Goal: Information Seeking & Learning: Learn about a topic

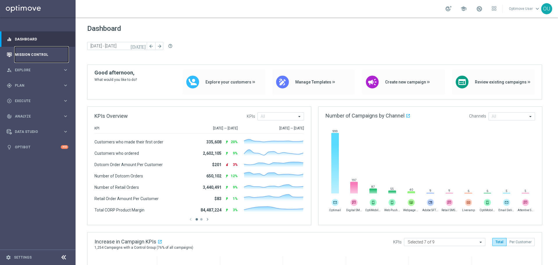
click at [49, 53] on link "Mission Control" at bounding box center [41, 54] width 53 height 15
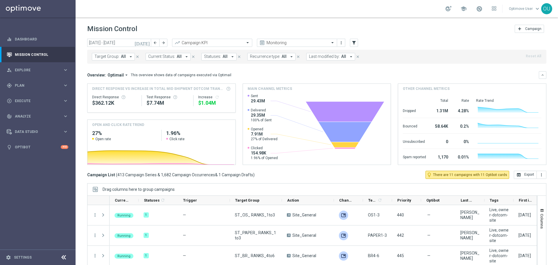
click at [146, 43] on icon "[DATE]" at bounding box center [142, 42] width 16 height 5
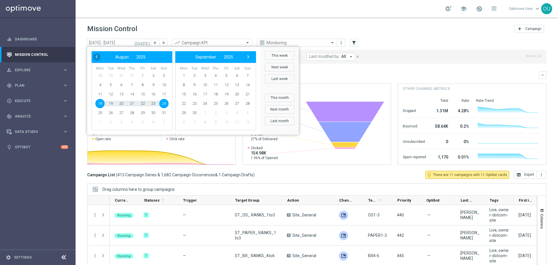
click at [92, 57] on div "‹ ​ August ​ 2025 ​ › Mon Tue Wed Thu Fri Sat Sun 28 29 30 31 1 2 3 4 5 6 7" at bounding box center [173, 91] width 173 height 88
click at [94, 56] on span "‹" at bounding box center [97, 57] width 8 height 8
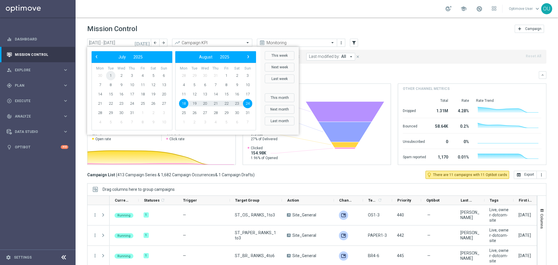
click at [111, 76] on span "1" at bounding box center [110, 75] width 9 height 9
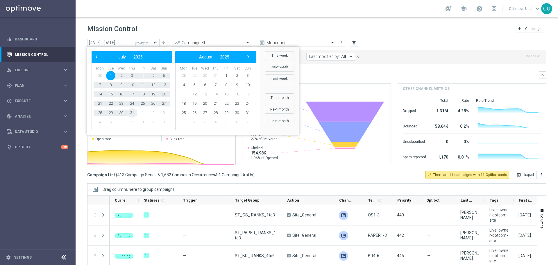
drag, startPoint x: 127, startPoint y: 101, endPoint x: 133, endPoint y: 114, distance: 13.9
click at [133, 114] on span "31" at bounding box center [131, 112] width 9 height 9
type input "[DATE] - [DATE]"
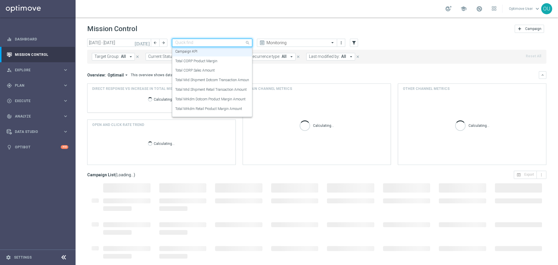
click at [230, 41] on input "text" at bounding box center [206, 42] width 62 height 5
click at [227, 72] on div "Total CORP Sales Amount" at bounding box center [212, 71] width 74 height 10
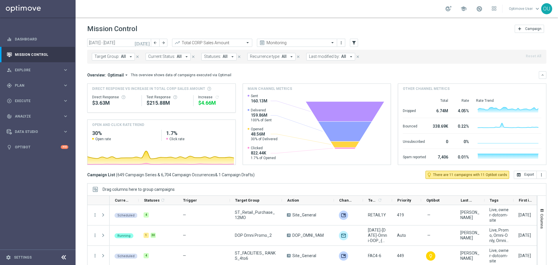
click at [112, 79] on div "Overview: Optimail arrow_drop_down This overview shows data of campaigns execut…" at bounding box center [316, 117] width 459 height 93
click at [114, 78] on div "Overview: Optimail arrow_drop_down This overview shows data of campaigns execut…" at bounding box center [316, 75] width 459 height 8
click at [115, 75] on span "Optimail" at bounding box center [115, 74] width 16 height 5
click at [118, 84] on div "Analysis" at bounding box center [117, 84] width 35 height 8
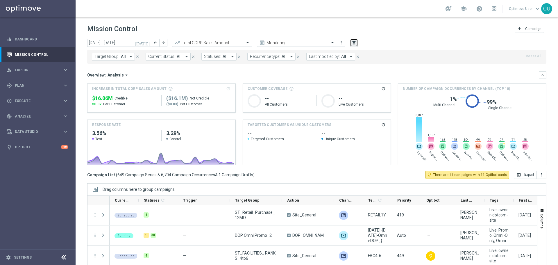
click at [353, 40] on icon "filter_alt" at bounding box center [353, 42] width 5 height 5
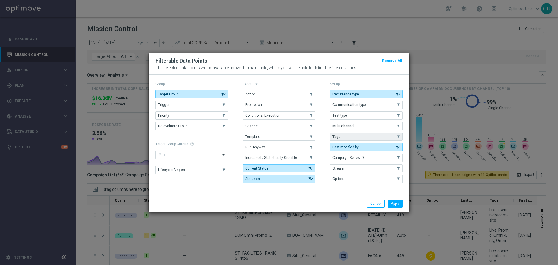
click at [345, 135] on button "Tags" at bounding box center [366, 136] width 73 height 8
click at [402, 201] on button "Apply" at bounding box center [394, 203] width 15 height 8
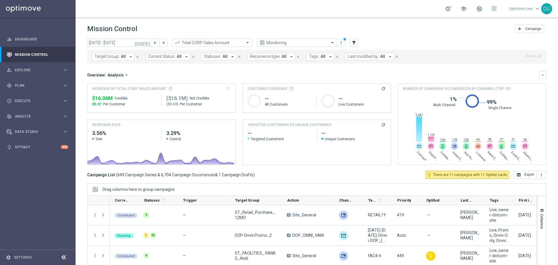
click at [321, 56] on button "Tags: All arrow_drop_down" at bounding box center [320, 57] width 28 height 8
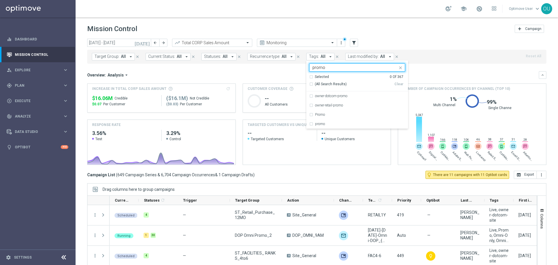
click at [309, 86] on div "(All Search Results)" at bounding box center [351, 84] width 85 height 5
type input "promo"
click at [294, 75] on div "Overview: Analysis arrow_drop_down" at bounding box center [312, 74] width 451 height 5
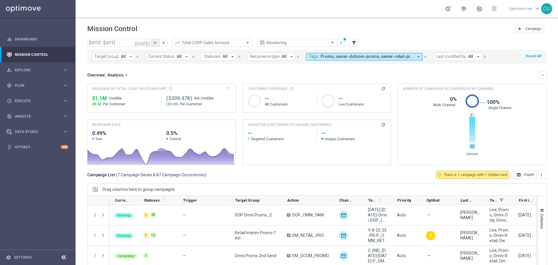
click at [154, 42] on icon "arrow_back" at bounding box center [155, 43] width 4 height 4
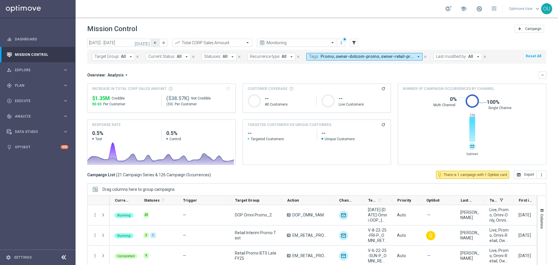
click at [157, 42] on icon "arrow_back" at bounding box center [155, 43] width 4 height 4
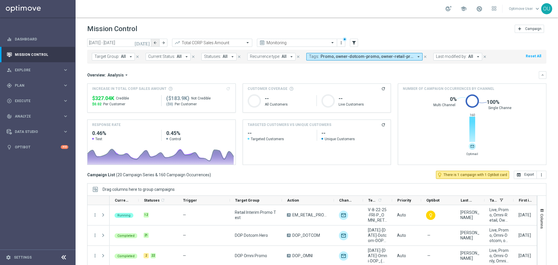
click at [153, 42] on icon "arrow_back" at bounding box center [155, 43] width 4 height 4
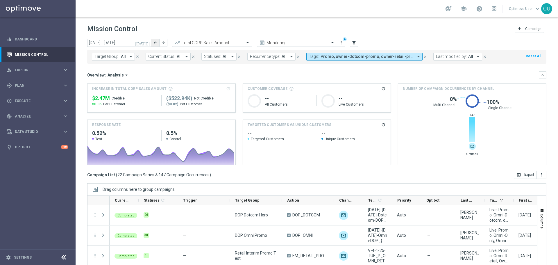
click at [155, 44] on icon "arrow_back" at bounding box center [155, 43] width 4 height 4
click at [155, 41] on icon "arrow_back" at bounding box center [155, 43] width 4 height 4
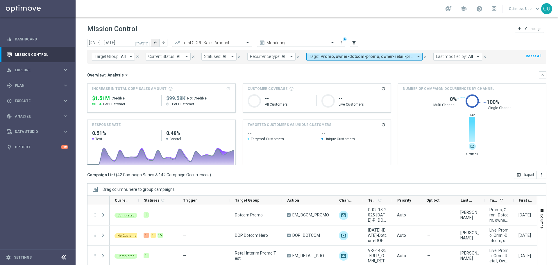
click at [156, 44] on icon "arrow_back" at bounding box center [155, 43] width 4 height 4
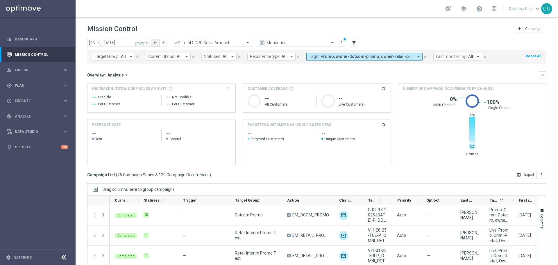
click at [157, 43] on button "arrow_back" at bounding box center [155, 43] width 8 height 8
click at [163, 42] on icon "arrow_forward" at bounding box center [163, 43] width 4 height 4
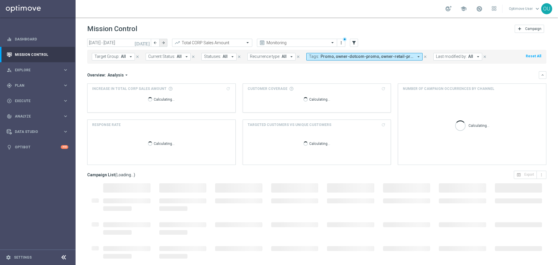
click at [163, 42] on icon "arrow_forward" at bounding box center [163, 43] width 4 height 4
type input "[DATE] - [DATE]"
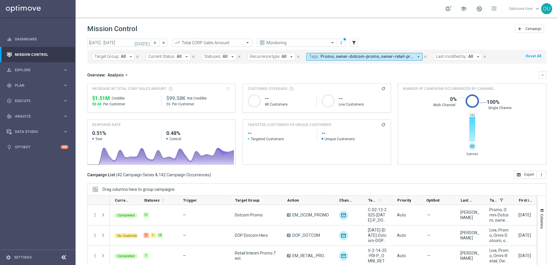
click at [402, 55] on span "Promo, owner-dotcom-promo, owner-retail-promo, promo" at bounding box center [366, 56] width 93 height 5
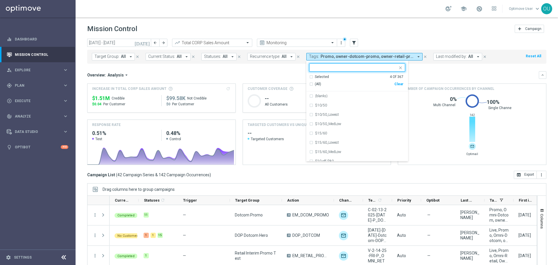
click at [0, 0] on div "Clear" at bounding box center [0, 0] width 0 height 0
click at [309, 85] on div "(All)" at bounding box center [351, 84] width 85 height 5
click at [314, 66] on input "text" at bounding box center [354, 67] width 85 height 5
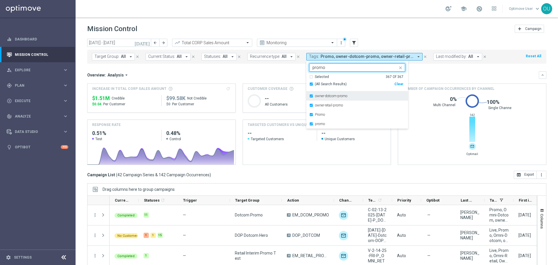
click at [309, 97] on div "owner-dotcom-promo" at bounding box center [357, 95] width 96 height 9
type input "promo"
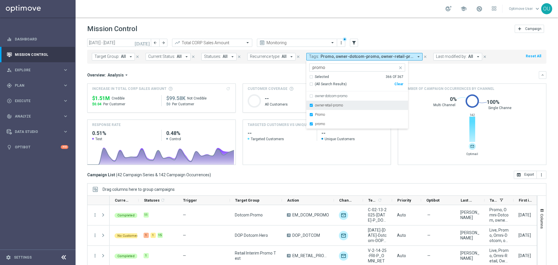
click at [309, 107] on div "owner-retail-promo" at bounding box center [357, 104] width 96 height 9
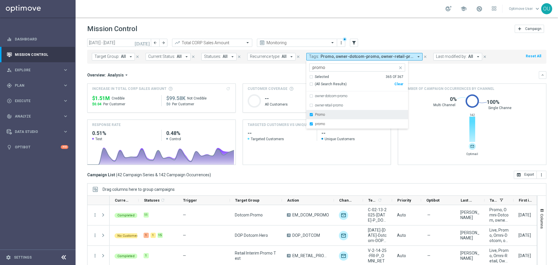
click at [309, 118] on div "Promo" at bounding box center [357, 114] width 96 height 9
click at [309, 123] on div "promo" at bounding box center [357, 123] width 96 height 9
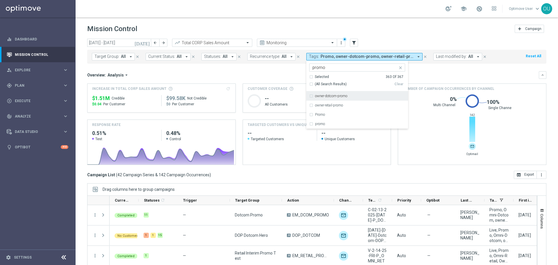
click at [427, 69] on mini-dashboard "Overview: Analysis arrow_drop_down keyboard_arrow_down Increase In Total CORP S…" at bounding box center [316, 117] width 459 height 107
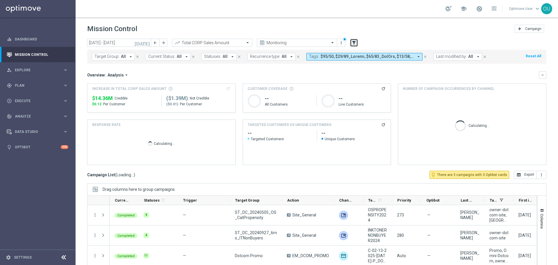
click at [353, 42] on icon "filter_alt" at bounding box center [353, 42] width 5 height 5
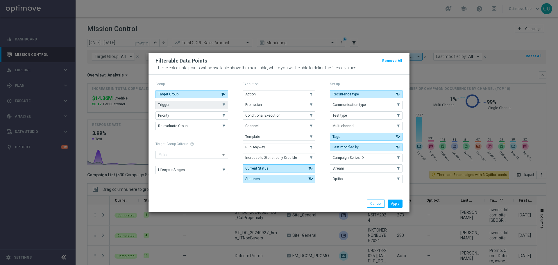
click at [201, 104] on button "Trigger" at bounding box center [191, 104] width 73 height 8
click at [395, 205] on button "Apply" at bounding box center [394, 203] width 15 height 8
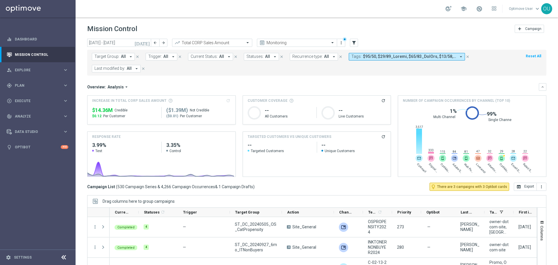
click at [163, 57] on span "All" at bounding box center [165, 56] width 5 height 5
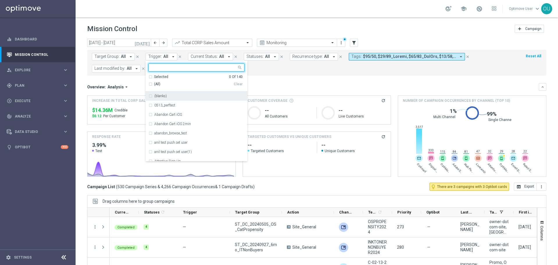
click at [149, 94] on div "(blanks)" at bounding box center [196, 95] width 96 height 9
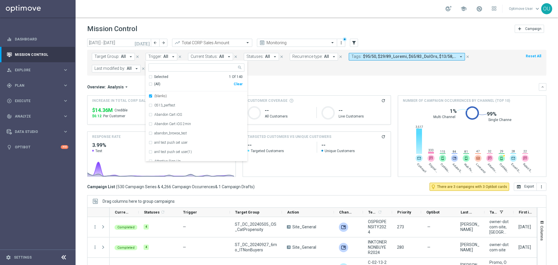
click at [277, 87] on div "Overview: Analysis arrow_drop_down" at bounding box center [312, 86] width 451 height 5
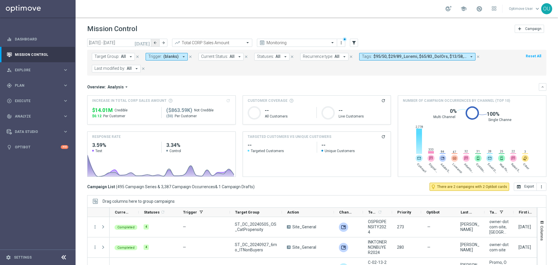
click at [156, 43] on icon "arrow_back" at bounding box center [155, 43] width 4 height 4
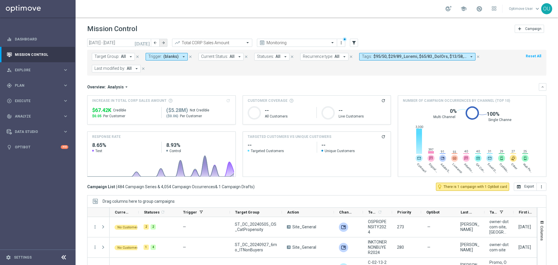
click at [164, 43] on icon "arrow_forward" at bounding box center [163, 43] width 4 height 4
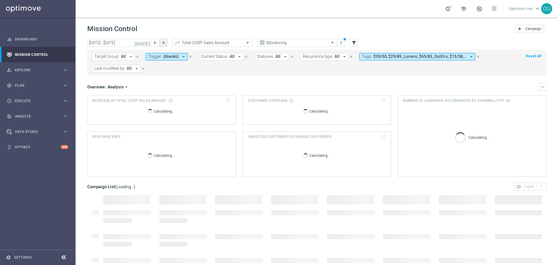
click at [164, 43] on icon "arrow_forward" at bounding box center [163, 43] width 4 height 4
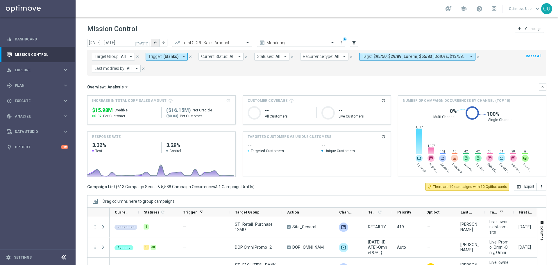
click at [152, 42] on button "arrow_back" at bounding box center [155, 43] width 8 height 8
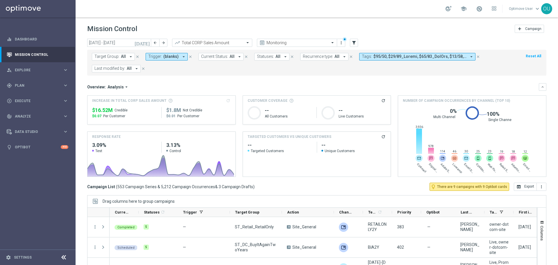
drag, startPoint x: 156, startPoint y: 43, endPoint x: 106, endPoint y: 48, distance: 50.2
click at [156, 43] on icon "arrow_back" at bounding box center [155, 43] width 4 height 4
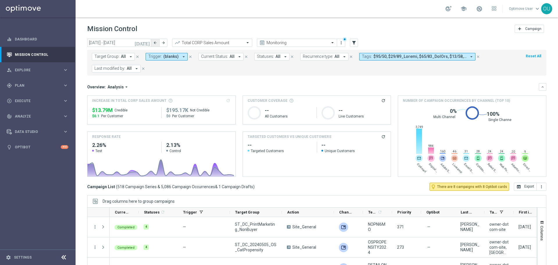
click at [156, 41] on icon "arrow_back" at bounding box center [155, 43] width 4 height 4
click at [157, 43] on button "arrow_back" at bounding box center [155, 43] width 8 height 8
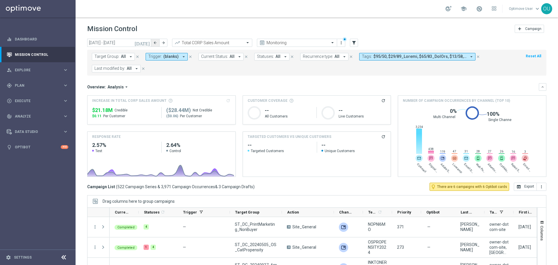
click at [155, 41] on icon "arrow_back" at bounding box center [155, 43] width 4 height 4
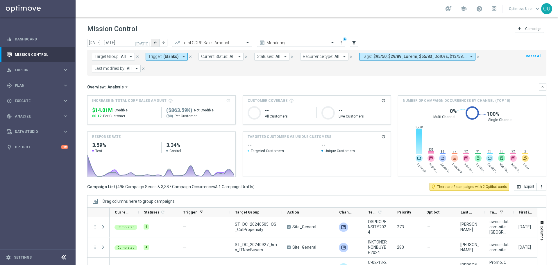
click at [156, 42] on icon "arrow_back" at bounding box center [155, 43] width 4 height 4
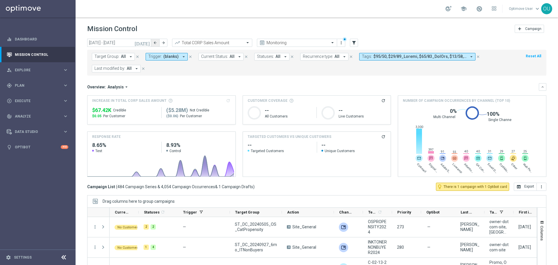
click at [157, 42] on button "arrow_back" at bounding box center [155, 43] width 8 height 8
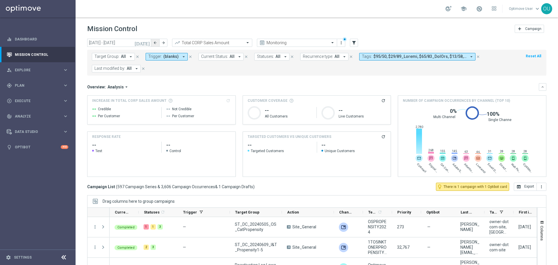
click at [154, 46] on button "arrow_back" at bounding box center [155, 43] width 8 height 8
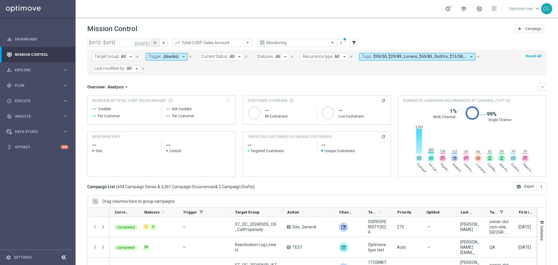
click at [155, 44] on icon "arrow_back" at bounding box center [155, 43] width 4 height 4
type input "[DATE] - [DATE]"
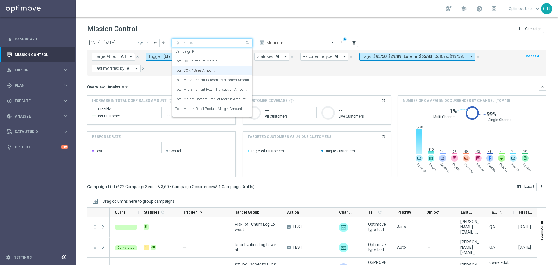
click at [237, 44] on div at bounding box center [212, 42] width 80 height 5
click at [235, 90] on label "Total Mid Shipment Retail Transaction Amount" at bounding box center [210, 89] width 71 height 5
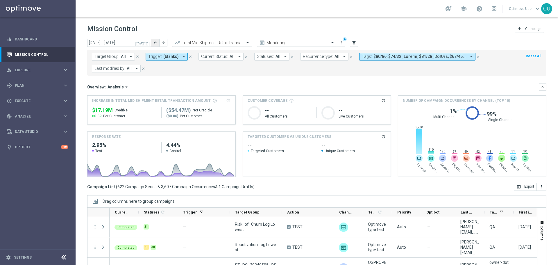
click at [153, 43] on icon "arrow_back" at bounding box center [155, 43] width 4 height 4
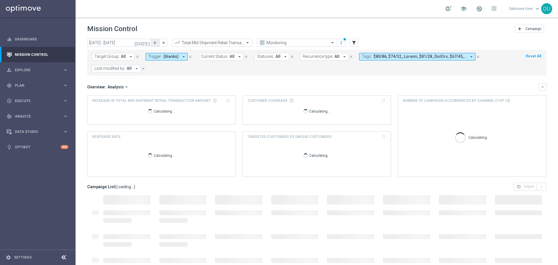
click at [153, 43] on icon "arrow_back" at bounding box center [155, 43] width 4 height 4
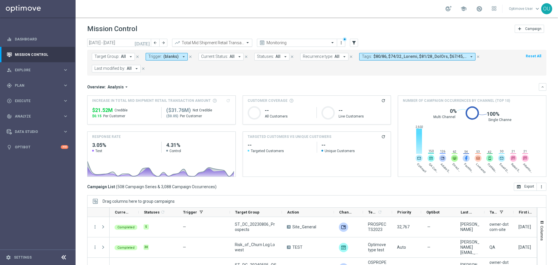
click at [244, 43] on div at bounding box center [212, 42] width 80 height 5
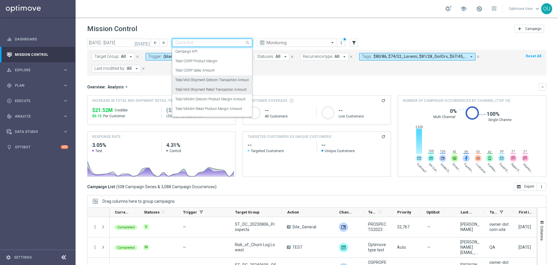
click at [237, 78] on label "Total Mid Shipment Dotcom Transaction Amount" at bounding box center [212, 80] width 75 height 5
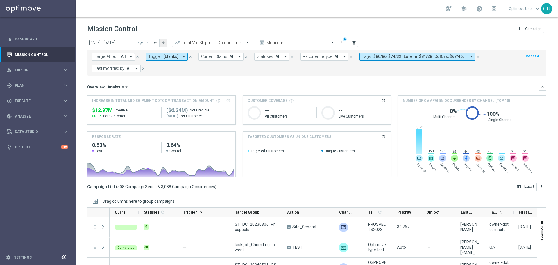
click at [162, 43] on icon "arrow_forward" at bounding box center [163, 43] width 4 height 4
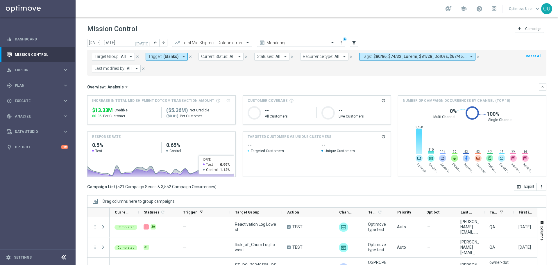
click at [250, 39] on div "Total Mid Shipment Dotcom Transaction Amount" at bounding box center [212, 43] width 80 height 8
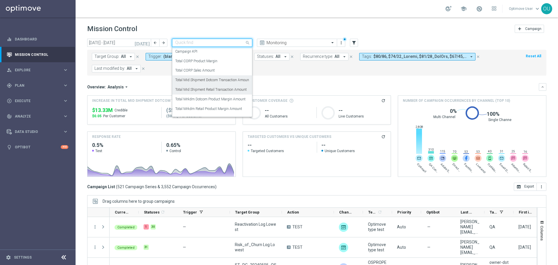
click at [225, 88] on label "Total Mid Shipment Retail Transaction Amount" at bounding box center [210, 89] width 71 height 5
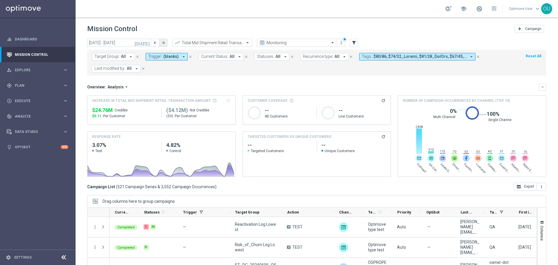
click at [165, 42] on icon "arrow_forward" at bounding box center [163, 43] width 4 height 4
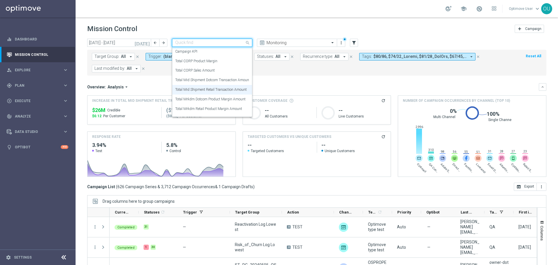
click at [242, 39] on div "Quick find Total Mid Shipment Retail Transaction Amount" at bounding box center [212, 43] width 80 height 8
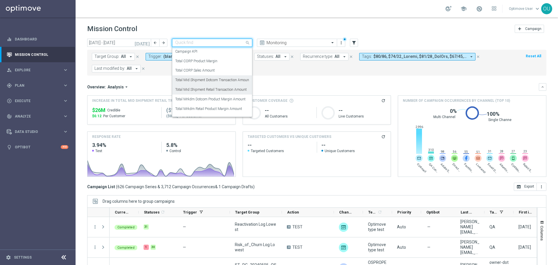
click at [224, 77] on div "Total Mid Shipment Dotcom Transaction Amount" at bounding box center [212, 80] width 74 height 10
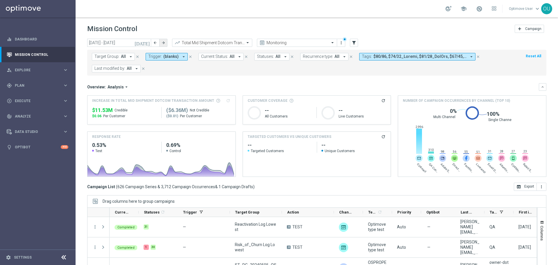
click at [163, 46] on button "arrow_forward" at bounding box center [163, 43] width 8 height 8
click at [238, 41] on div at bounding box center [212, 42] width 80 height 5
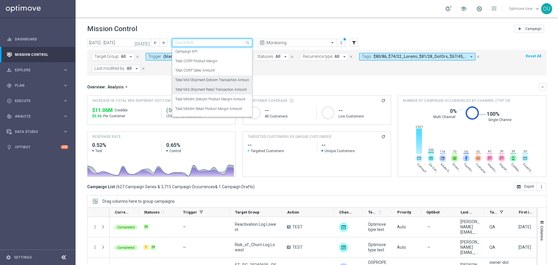
click at [228, 87] on label "Total Mid Shipment Retail Transaction Amount" at bounding box center [210, 89] width 71 height 5
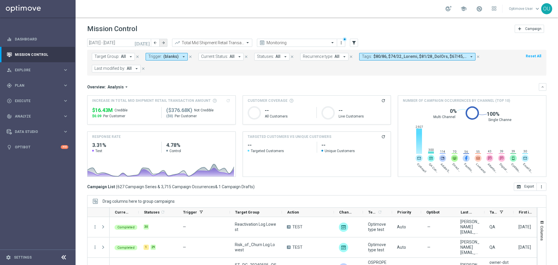
drag, startPoint x: 164, startPoint y: 44, endPoint x: 161, endPoint y: 45, distance: 3.6
click at [164, 44] on icon "arrow_forward" at bounding box center [163, 43] width 4 height 4
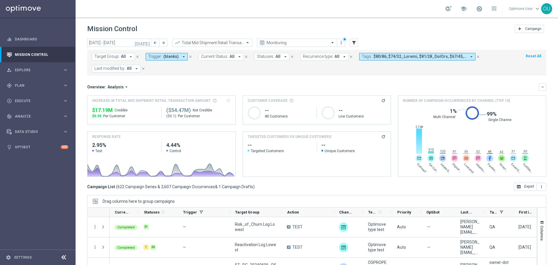
click at [226, 37] on header "Mission Control add Campaign" at bounding box center [316, 27] width 482 height 21
click at [228, 39] on div "Total Mid Shipment Retail Transaction Amount" at bounding box center [212, 43] width 80 height 8
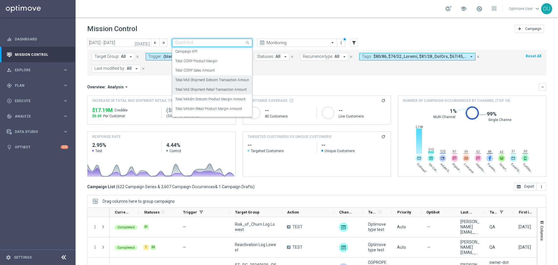
click at [228, 83] on div "Total Mid Shipment Dotcom Transaction Amount" at bounding box center [212, 80] width 74 height 10
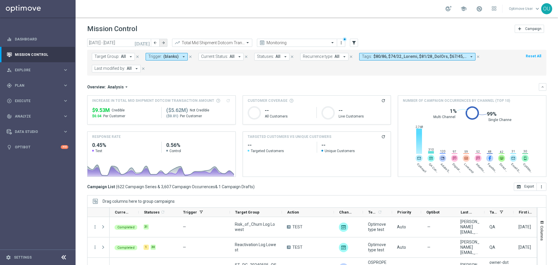
click at [166, 42] on button "arrow_forward" at bounding box center [163, 43] width 8 height 8
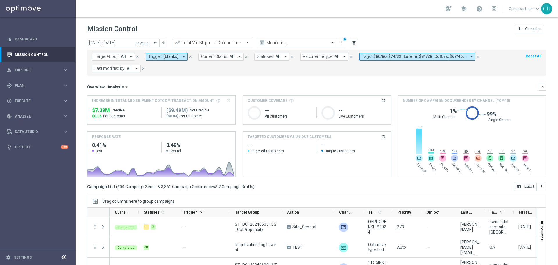
click at [188, 86] on div "Overview: Analysis arrow_drop_down" at bounding box center [312, 86] width 451 height 5
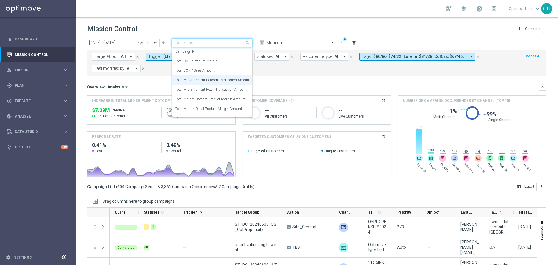
click at [226, 42] on input "text" at bounding box center [206, 42] width 62 height 5
click at [231, 92] on label "Total Mid Shipment Retail Transaction Amount" at bounding box center [210, 89] width 71 height 5
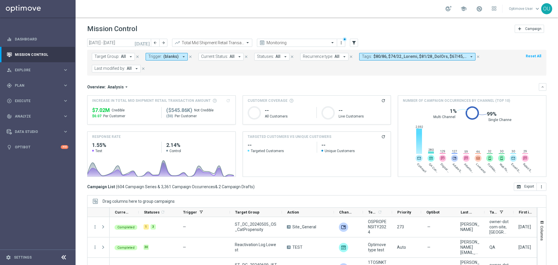
click at [167, 44] on div "[DATE] [DATE] - [DATE] arrow_back arrow_forward Total Mid Shipment Retail Trans…" at bounding box center [316, 43] width 459 height 9
click at [163, 43] on icon "arrow_forward" at bounding box center [163, 43] width 4 height 4
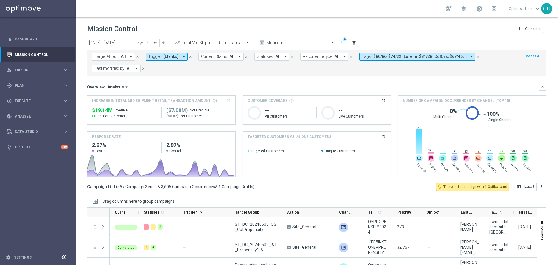
click at [244, 37] on header "Mission Control add Campaign" at bounding box center [316, 27] width 482 height 21
click at [244, 46] on div "Total Mid Shipment Retail Transaction Amount" at bounding box center [212, 43] width 80 height 8
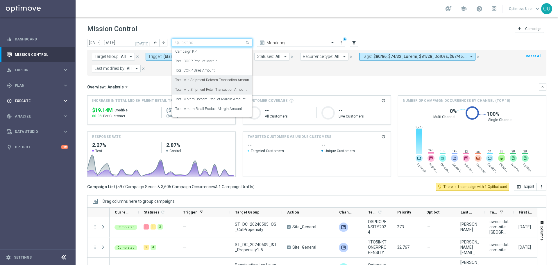
click at [230, 81] on label "Total Mid Shipment Dotcom Transaction Amount" at bounding box center [212, 80] width 75 height 5
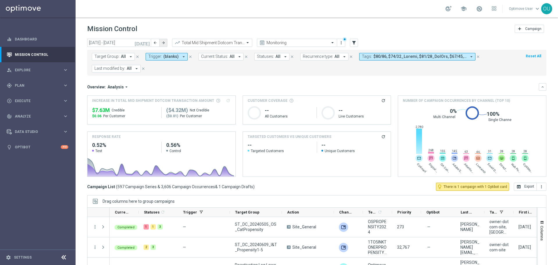
click at [166, 45] on button "arrow_forward" at bounding box center [163, 43] width 8 height 8
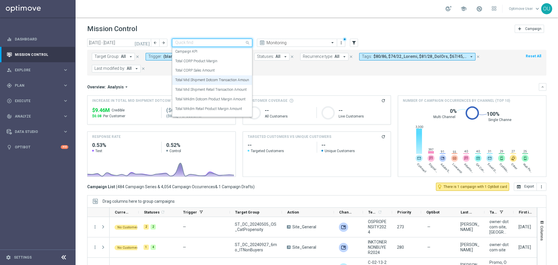
click at [243, 39] on div "Quick find Total Mid Shipment Dotcom Transaction Amount" at bounding box center [212, 43] width 80 height 8
click at [219, 85] on div "Total Mid Shipment Retail Transaction Amount" at bounding box center [212, 90] width 74 height 10
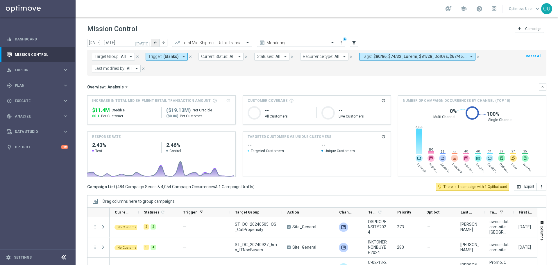
drag, startPoint x: 163, startPoint y: 43, endPoint x: 151, endPoint y: 46, distance: 12.4
click at [163, 43] on icon "arrow_forward" at bounding box center [163, 43] width 4 height 4
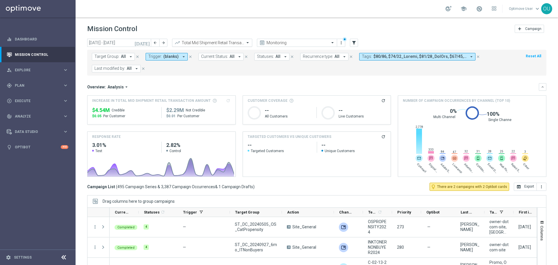
click at [222, 40] on input "text" at bounding box center [206, 42] width 62 height 5
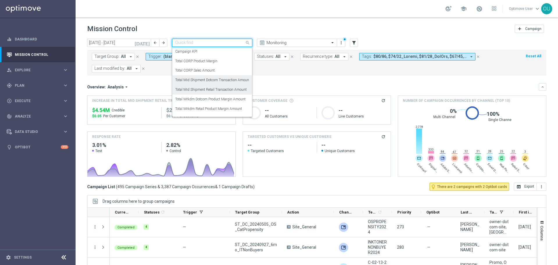
click at [213, 78] on label "Total Mid Shipment Dotcom Transaction Amount" at bounding box center [212, 80] width 75 height 5
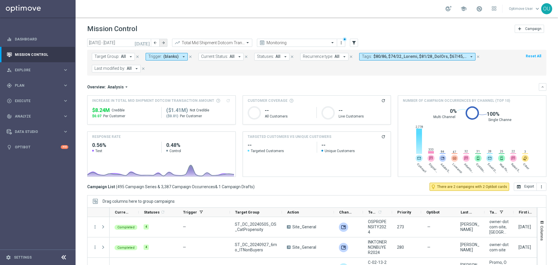
click at [162, 42] on button "arrow_forward" at bounding box center [163, 43] width 8 height 8
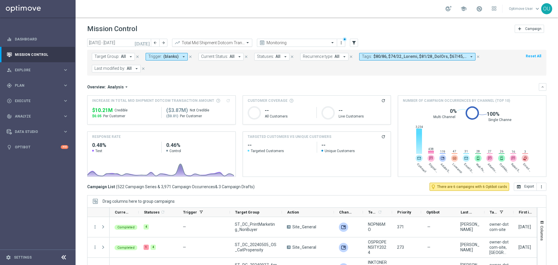
click at [212, 43] on input "text" at bounding box center [206, 42] width 62 height 5
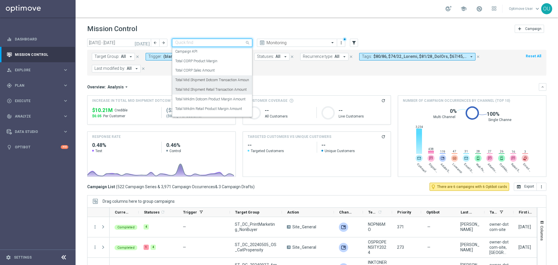
click at [217, 86] on div "Total Mid Shipment Retail Transaction Amount" at bounding box center [212, 90] width 74 height 10
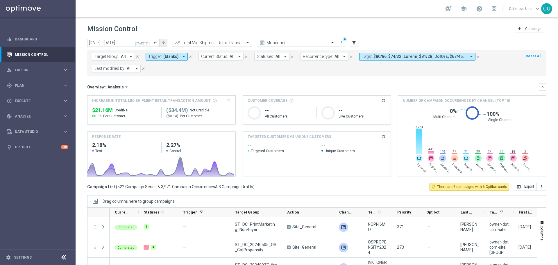
click at [161, 41] on icon "arrow_forward" at bounding box center [163, 43] width 4 height 4
click at [224, 36] on header "Mission Control add Campaign" at bounding box center [316, 27] width 482 height 21
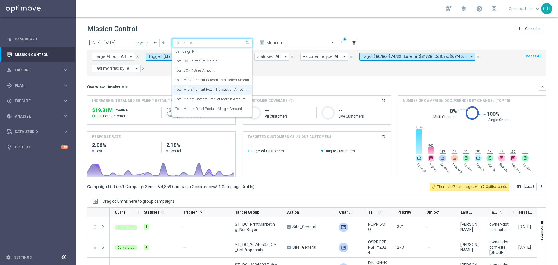
click at [226, 39] on div "Quick find Total Mid Shipment Retail Transaction Amount" at bounding box center [212, 43] width 80 height 8
click at [214, 77] on div "Total Mid Shipment Dotcom Transaction Amount" at bounding box center [212, 80] width 74 height 10
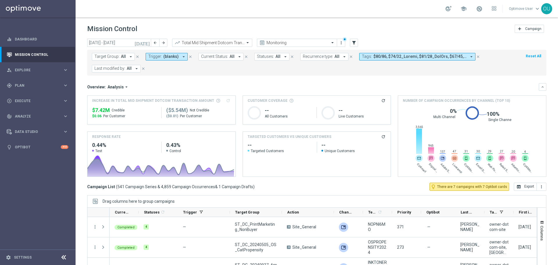
drag, startPoint x: 165, startPoint y: 41, endPoint x: 5, endPoint y: 61, distance: 161.0
click at [165, 41] on icon "arrow_forward" at bounding box center [163, 43] width 4 height 4
click at [237, 39] on div "Total Mid Shipment Dotcom Transaction Amount" at bounding box center [212, 43] width 80 height 8
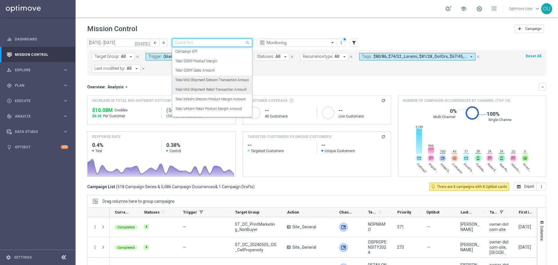
click at [227, 87] on label "Total Mid Shipment Retail Transaction Amount" at bounding box center [210, 89] width 71 height 5
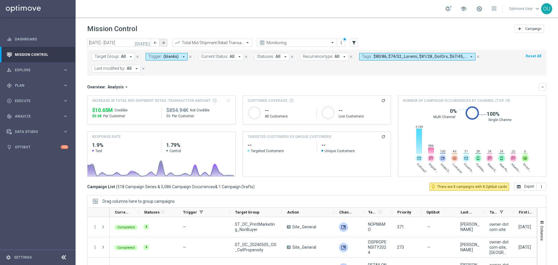
click at [162, 42] on icon "arrow_forward" at bounding box center [163, 43] width 4 height 4
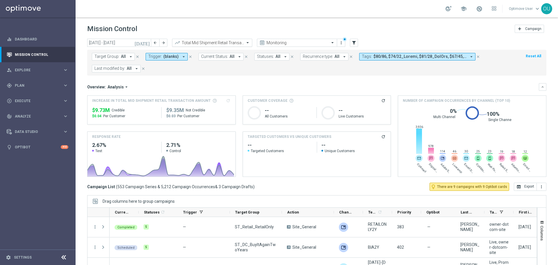
click at [246, 42] on span at bounding box center [247, 42] width 7 height 5
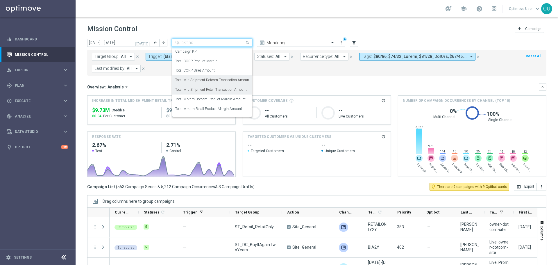
click at [230, 78] on label "Total Mid Shipment Dotcom Transaction Amount" at bounding box center [212, 80] width 75 height 5
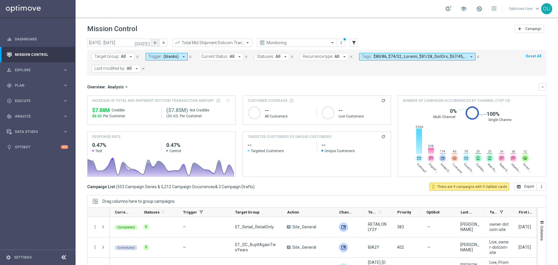
drag, startPoint x: 162, startPoint y: 44, endPoint x: 153, endPoint y: 45, distance: 9.2
click at [162, 44] on icon "arrow_forward" at bounding box center [163, 43] width 4 height 4
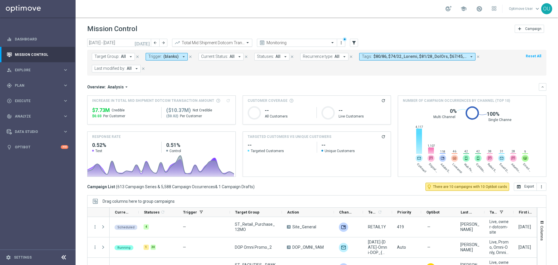
click at [245, 42] on span at bounding box center [247, 42] width 7 height 5
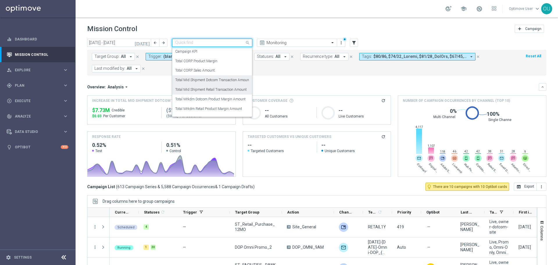
click at [234, 85] on div "Total Mid Shipment Retail Transaction Amount" at bounding box center [212, 90] width 74 height 10
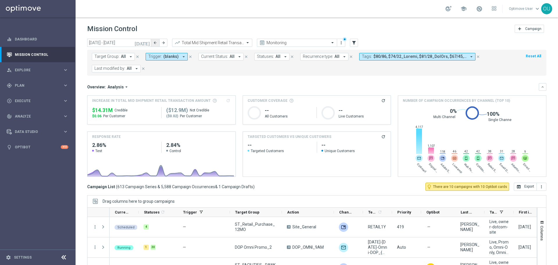
click at [158, 42] on button "arrow_back" at bounding box center [155, 43] width 8 height 8
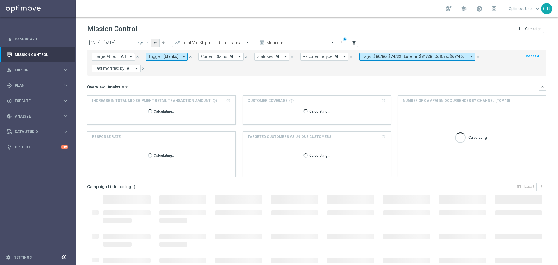
click at [158, 42] on button "arrow_back" at bounding box center [155, 43] width 8 height 8
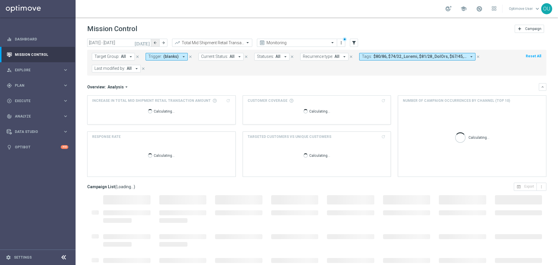
click at [158, 42] on button "arrow_back" at bounding box center [155, 43] width 8 height 8
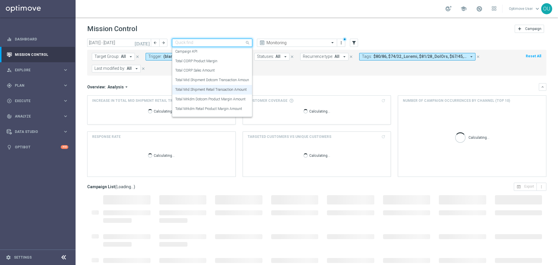
click at [226, 44] on input "text" at bounding box center [206, 42] width 62 height 5
click at [230, 80] on label "Total Mid Shipment Dotcom Transaction Amount" at bounding box center [212, 80] width 75 height 5
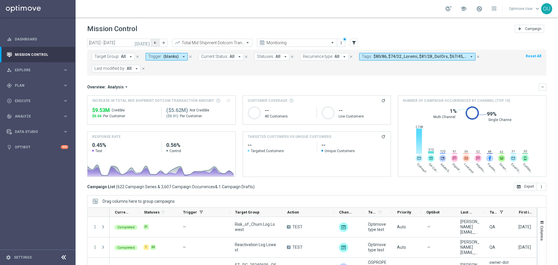
click at [155, 42] on icon "arrow_back" at bounding box center [155, 43] width 4 height 4
drag, startPoint x: 155, startPoint y: 41, endPoint x: 2, endPoint y: 84, distance: 159.4
click at [155, 41] on icon "arrow_back" at bounding box center [155, 43] width 4 height 4
click at [154, 42] on icon "arrow_back" at bounding box center [155, 43] width 4 height 4
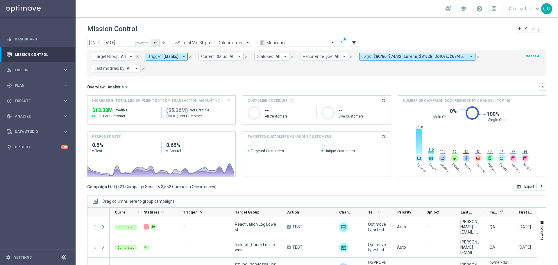
click at [155, 42] on icon "arrow_back" at bounding box center [155, 43] width 4 height 4
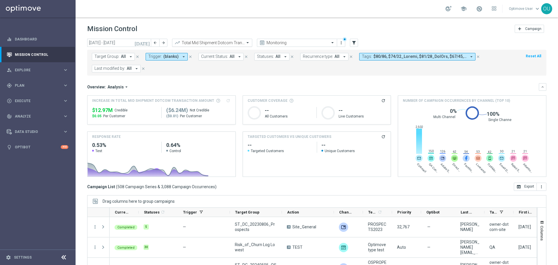
click at [237, 42] on div at bounding box center [212, 42] width 80 height 5
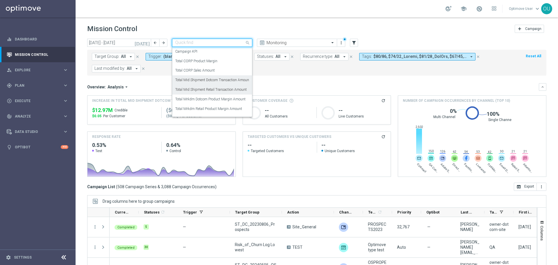
click at [229, 89] on label "Total Mid Shipment Retail Transaction Amount" at bounding box center [210, 89] width 71 height 5
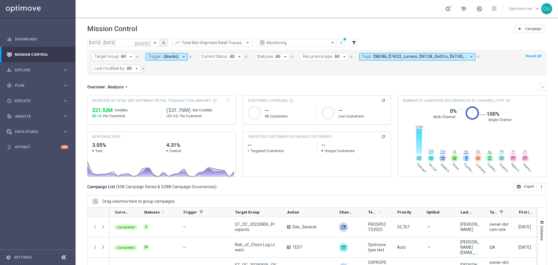
click at [166, 41] on button "arrow_forward" at bounding box center [163, 43] width 8 height 8
drag, startPoint x: 163, startPoint y: 42, endPoint x: 76, endPoint y: 54, distance: 88.2
click at [163, 42] on icon "arrow_forward" at bounding box center [163, 43] width 4 height 4
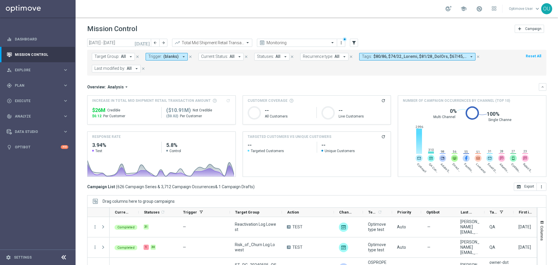
drag, startPoint x: 162, startPoint y: 39, endPoint x: 150, endPoint y: 40, distance: 11.6
click at [162, 39] on button "arrow_forward" at bounding box center [163, 43] width 8 height 8
click at [164, 42] on icon "arrow_forward" at bounding box center [163, 43] width 4 height 4
type input "[DATE] - [DATE]"
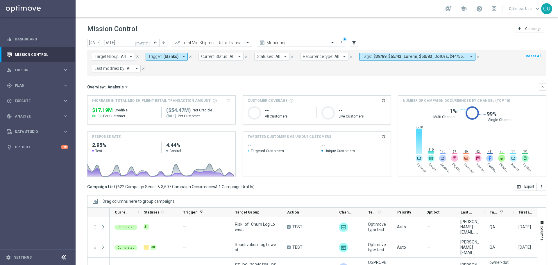
click at [156, 56] on span "Trigger:" at bounding box center [155, 56] width 14 height 5
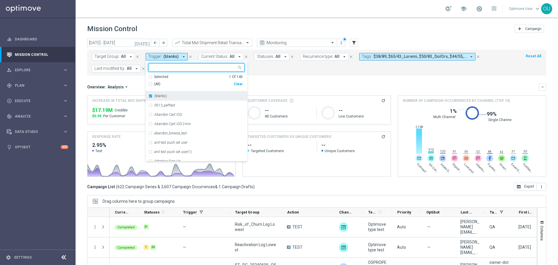
click at [150, 94] on div "(blanks)" at bounding box center [196, 95] width 96 height 9
click at [295, 71] on form "Target Group: All arrow_drop_down close Trigger: (blanks) arrow_drop_down Selec…" at bounding box center [304, 62] width 424 height 19
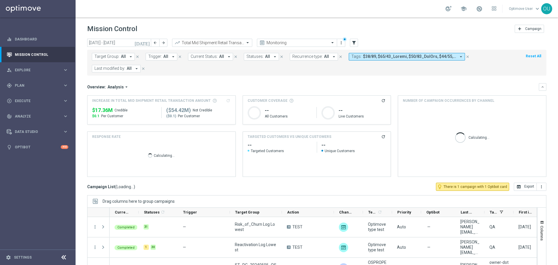
click at [409, 52] on div "Target Group: All arrow_drop_down close Trigger: All arrow_drop_down close Curr…" at bounding box center [316, 63] width 459 height 26
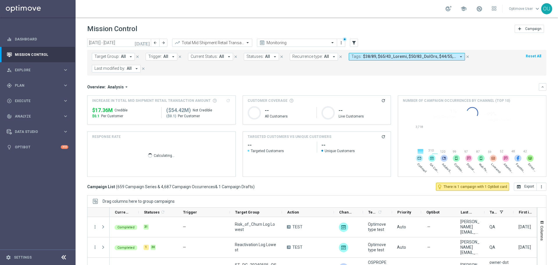
click at [430, 57] on span at bounding box center [409, 56] width 93 height 5
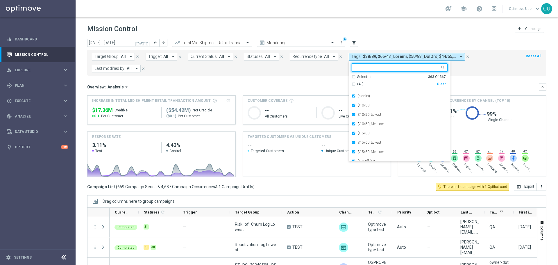
click at [0, 0] on div "Clear" at bounding box center [0, 0] width 0 height 0
click at [416, 66] on input "text" at bounding box center [397, 67] width 85 height 5
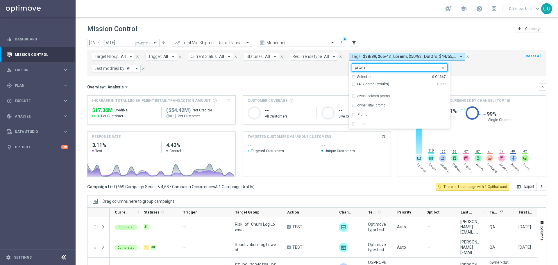
click at [351, 84] on div "(All Search Results)" at bounding box center [393, 84] width 85 height 5
type input "prom"
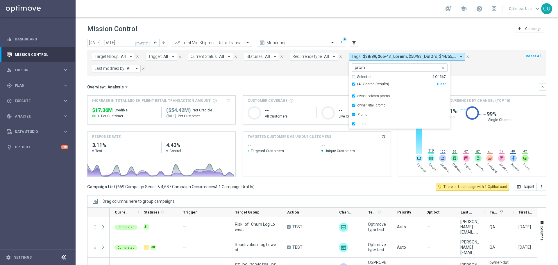
click at [479, 85] on div "Overview: Analysis arrow_drop_down" at bounding box center [312, 86] width 451 height 5
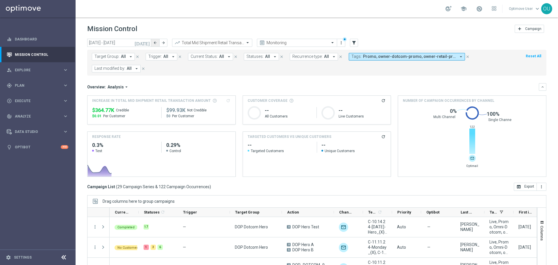
click at [153, 41] on button "arrow_back" at bounding box center [155, 43] width 8 height 8
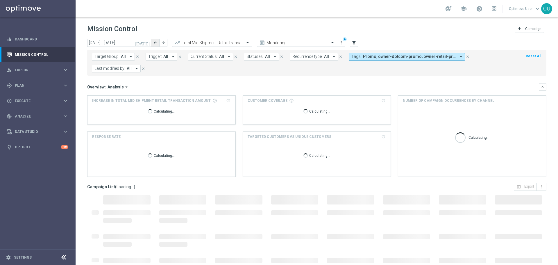
click at [153, 41] on button "arrow_back" at bounding box center [155, 43] width 8 height 8
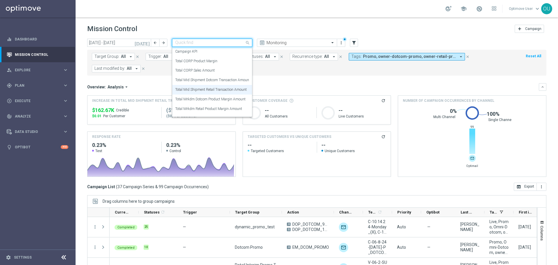
click at [238, 40] on div at bounding box center [212, 42] width 80 height 5
click at [233, 78] on label "Total Mid Shipment Dotcom Transaction Amount" at bounding box center [212, 80] width 75 height 5
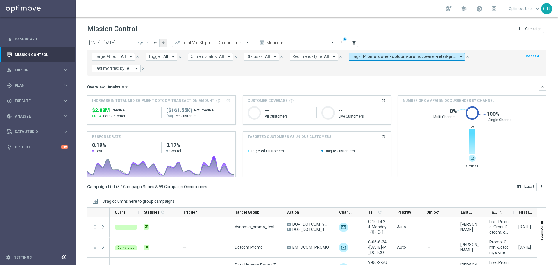
click at [162, 41] on icon "arrow_forward" at bounding box center [163, 43] width 4 height 4
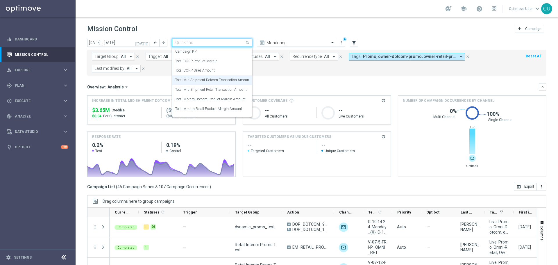
click at [247, 41] on span at bounding box center [247, 42] width 7 height 7
click at [228, 88] on label "Total Mid Shipment Retail Transaction Amount" at bounding box center [210, 89] width 71 height 5
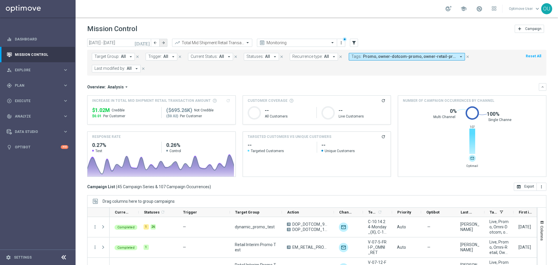
click at [164, 42] on icon "arrow_forward" at bounding box center [163, 43] width 4 height 4
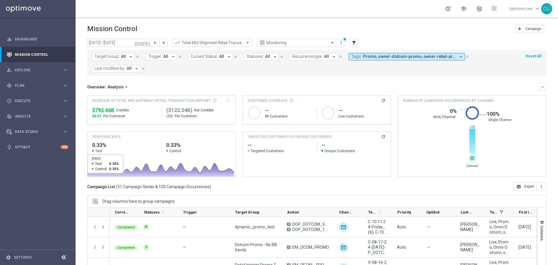
click at [223, 43] on input "text" at bounding box center [206, 42] width 62 height 5
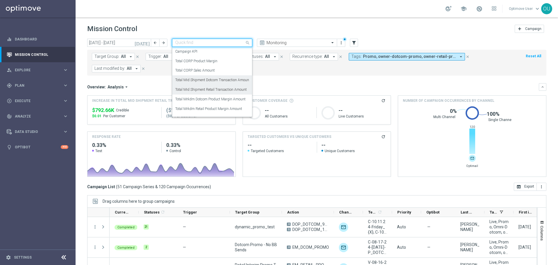
click at [215, 81] on label "Total Mid Shipment Dotcom Transaction Amount" at bounding box center [212, 80] width 75 height 5
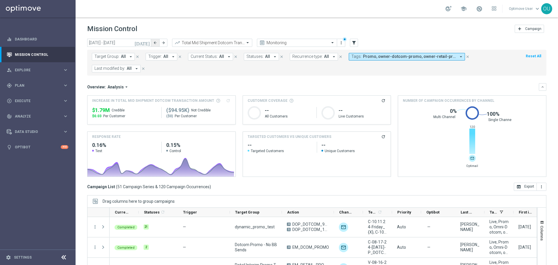
click at [160, 39] on button "arrow_forward" at bounding box center [163, 43] width 8 height 8
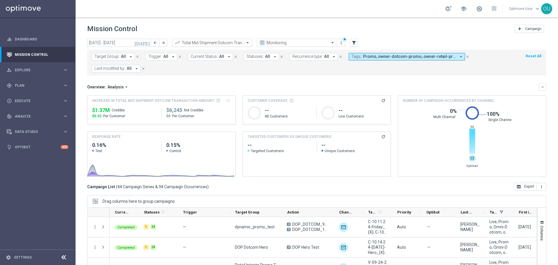
drag, startPoint x: 209, startPoint y: 39, endPoint x: 209, endPoint y: 43, distance: 3.5
click at [209, 39] on div "Total Mid Shipment Dotcom Transaction Amount" at bounding box center [212, 43] width 80 height 8
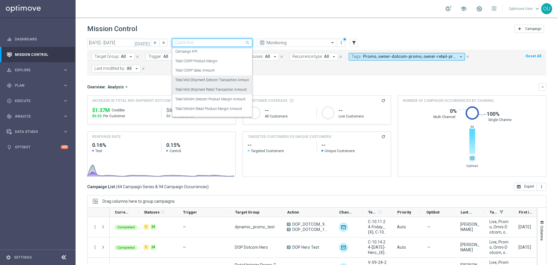
click at [214, 89] on label "Total Mid Shipment Retail Transaction Amount" at bounding box center [210, 89] width 71 height 5
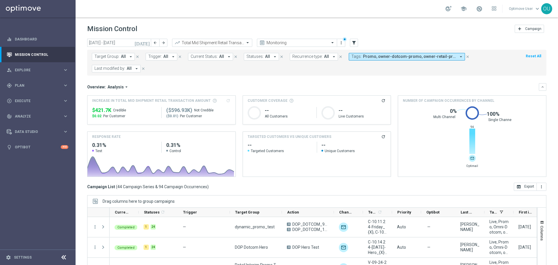
drag, startPoint x: 163, startPoint y: 43, endPoint x: 86, endPoint y: 58, distance: 79.0
click at [163, 43] on icon "arrow_forward" at bounding box center [163, 43] width 4 height 4
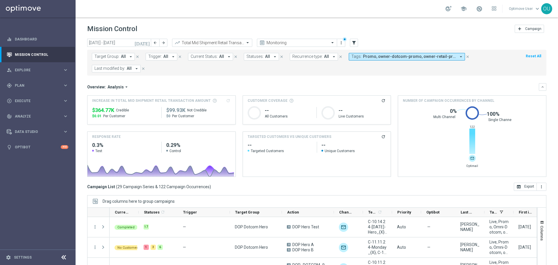
click at [213, 38] on header "Mission Control add Campaign" at bounding box center [316, 27] width 482 height 21
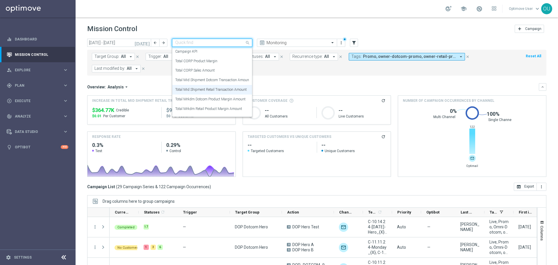
click at [213, 41] on input "text" at bounding box center [206, 42] width 62 height 5
click at [205, 77] on div "Total Mid Shipment Dotcom Transaction Amount" at bounding box center [212, 80] width 74 height 10
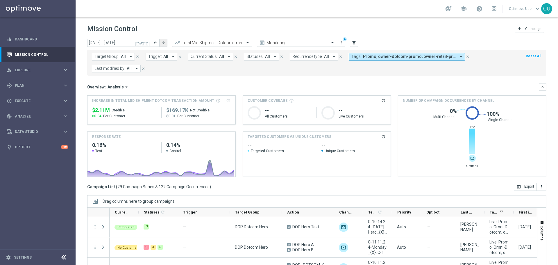
click at [165, 44] on icon "arrow_forward" at bounding box center [163, 43] width 4 height 4
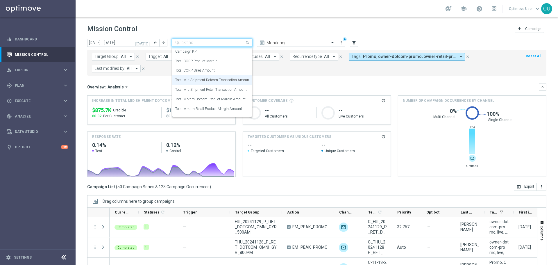
click at [236, 44] on input "text" at bounding box center [206, 42] width 62 height 5
click at [226, 92] on label "Total Mid Shipment Retail Transaction Amount" at bounding box center [210, 89] width 71 height 5
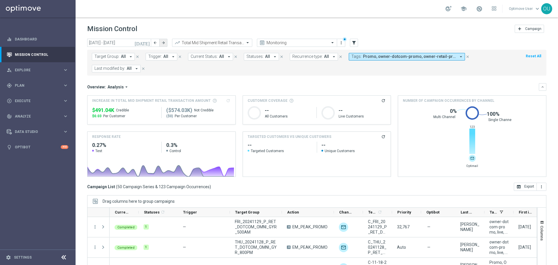
click at [166, 45] on button "arrow_forward" at bounding box center [163, 43] width 8 height 8
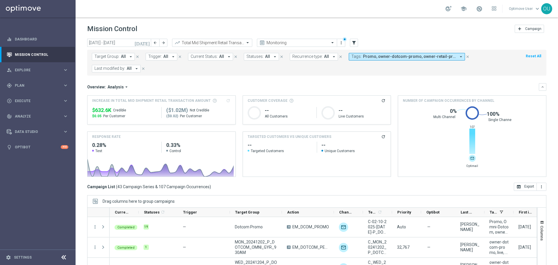
click at [212, 37] on header "Mission Control add Campaign" at bounding box center [316, 27] width 482 height 21
click at [213, 38] on header "Mission Control add Campaign" at bounding box center [316, 27] width 482 height 21
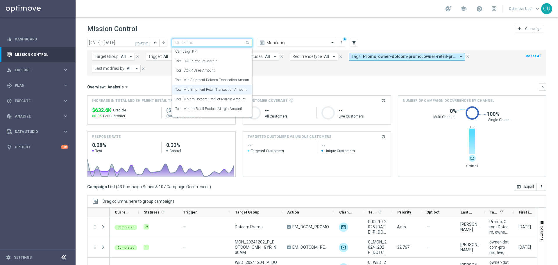
click at [214, 43] on input "text" at bounding box center [206, 42] width 62 height 5
click at [218, 76] on div "Total Mid Shipment Dotcom Transaction Amount" at bounding box center [212, 80] width 74 height 10
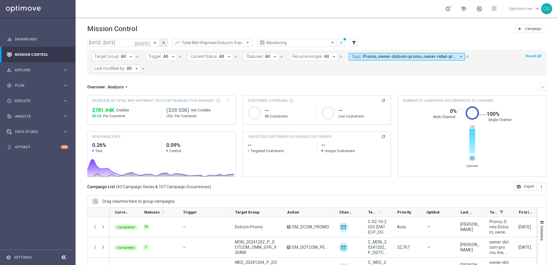
click at [162, 42] on icon "arrow_forward" at bounding box center [163, 43] width 4 height 4
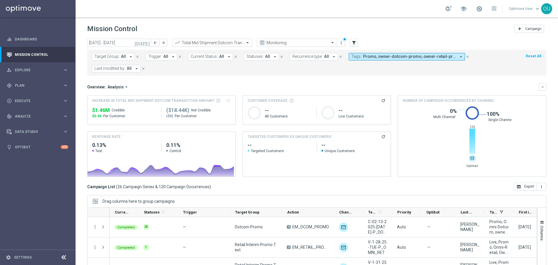
click at [243, 41] on div at bounding box center [212, 42] width 80 height 5
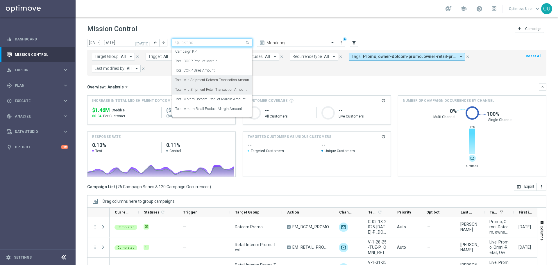
click at [233, 89] on label "Total Mid Shipment Retail Transaction Amount" at bounding box center [210, 89] width 71 height 5
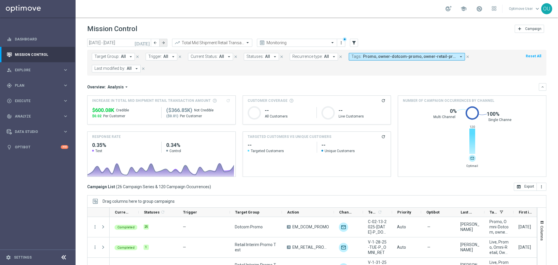
click at [161, 46] on button "arrow_forward" at bounding box center [163, 43] width 8 height 8
click at [241, 44] on div at bounding box center [212, 42] width 80 height 5
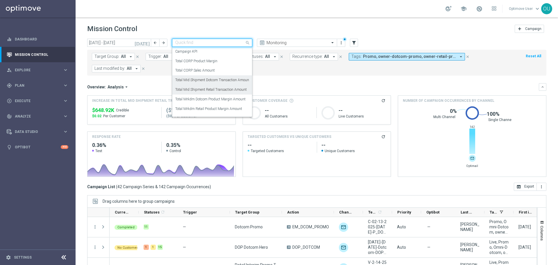
click at [232, 78] on label "Total Mid Shipment Dotcom Transaction Amount" at bounding box center [212, 80] width 75 height 5
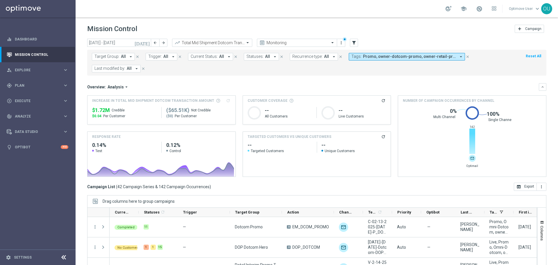
drag, startPoint x: 166, startPoint y: 44, endPoint x: 62, endPoint y: 59, distance: 104.7
click at [166, 44] on button "arrow_forward" at bounding box center [163, 43] width 8 height 8
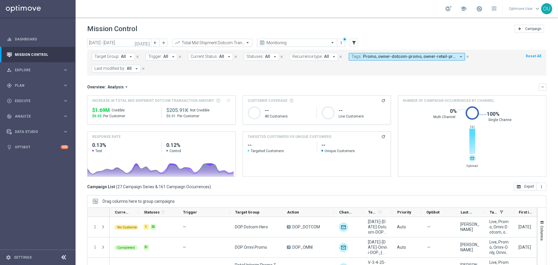
click at [244, 42] on div at bounding box center [212, 42] width 80 height 5
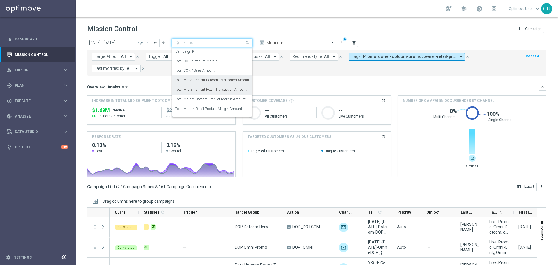
click at [241, 87] on div "Total Mid Shipment Retail Transaction Amount" at bounding box center [212, 90] width 74 height 10
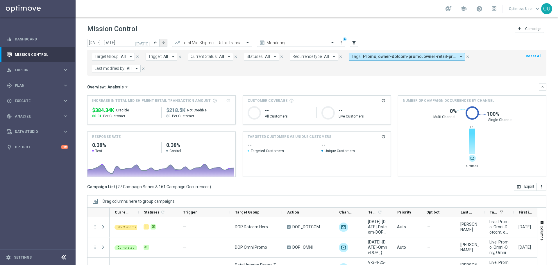
click at [164, 44] on icon "arrow_forward" at bounding box center [163, 43] width 4 height 4
click at [225, 35] on header "Mission Control add Campaign" at bounding box center [316, 27] width 482 height 21
click at [223, 40] on input "text" at bounding box center [206, 42] width 62 height 5
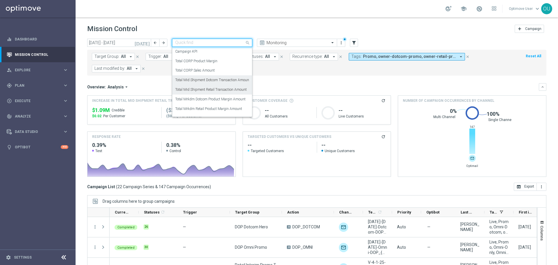
click at [206, 77] on div "Total Mid Shipment Dotcom Transaction Amount" at bounding box center [212, 80] width 74 height 10
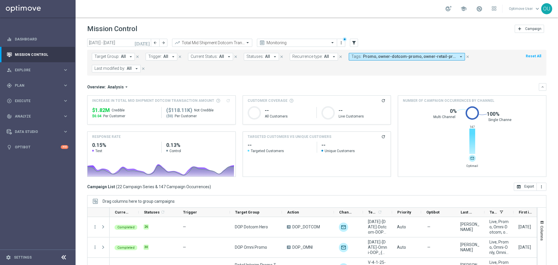
click at [162, 46] on button "arrow_forward" at bounding box center [163, 43] width 8 height 8
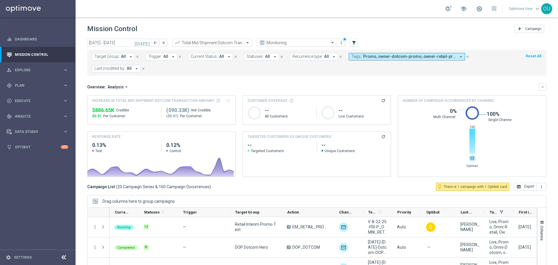
click at [226, 42] on input "text" at bounding box center [206, 42] width 62 height 5
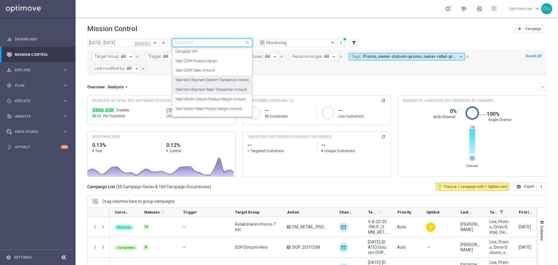
click at [232, 88] on label "Total Mid Shipment Retail Transaction Amount" at bounding box center [210, 89] width 71 height 5
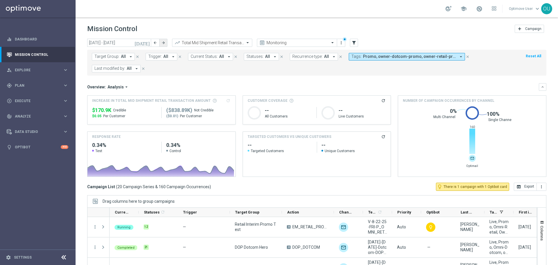
click at [163, 44] on icon "arrow_forward" at bounding box center [163, 43] width 4 height 4
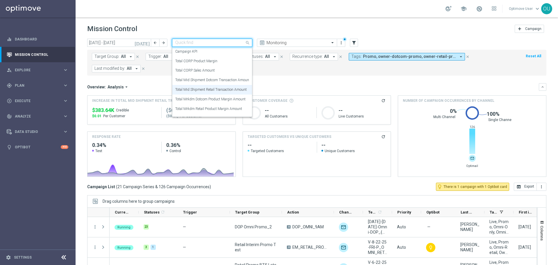
click at [195, 40] on input "text" at bounding box center [206, 42] width 62 height 5
click at [210, 82] on div "Total Mid Shipment Dotcom Transaction Amount" at bounding box center [212, 80] width 74 height 10
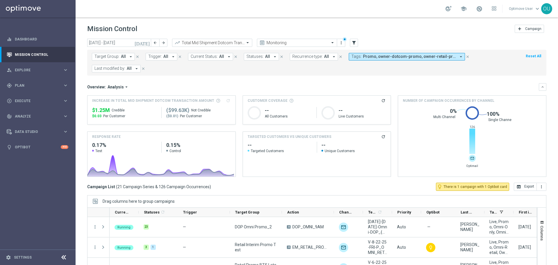
click at [168, 41] on div "today 01 Jun 2025 - 30 Jun 2025 arrow_back arrow_forward Total Mid Shipment Dot…" at bounding box center [316, 43] width 459 height 9
click at [166, 42] on button "arrow_forward" at bounding box center [163, 43] width 8 height 8
type input "[DATE] - [DATE]"
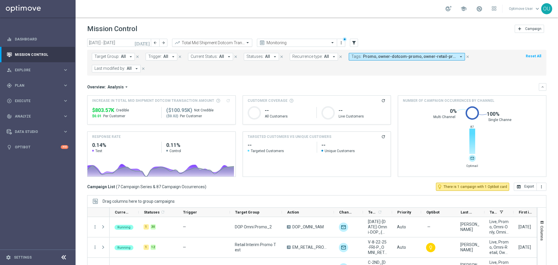
click at [210, 42] on input "text" at bounding box center [206, 42] width 62 height 5
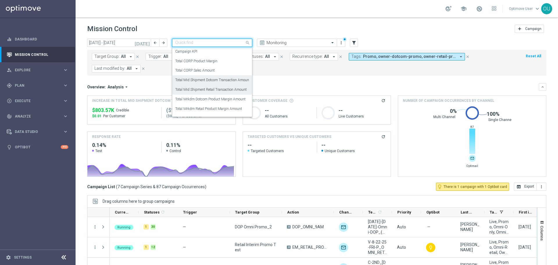
click at [209, 88] on label "Total Mid Shipment Retail Transaction Amount" at bounding box center [210, 89] width 71 height 5
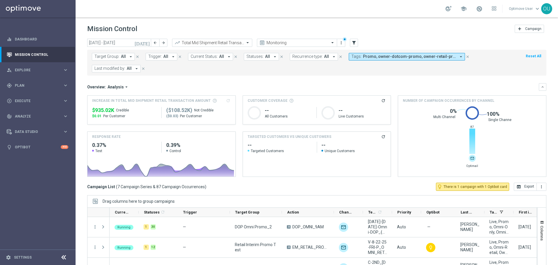
click at [235, 38] on header "Mission Control add Campaign" at bounding box center [316, 27] width 482 height 21
